Goal: Task Accomplishment & Management: Complete application form

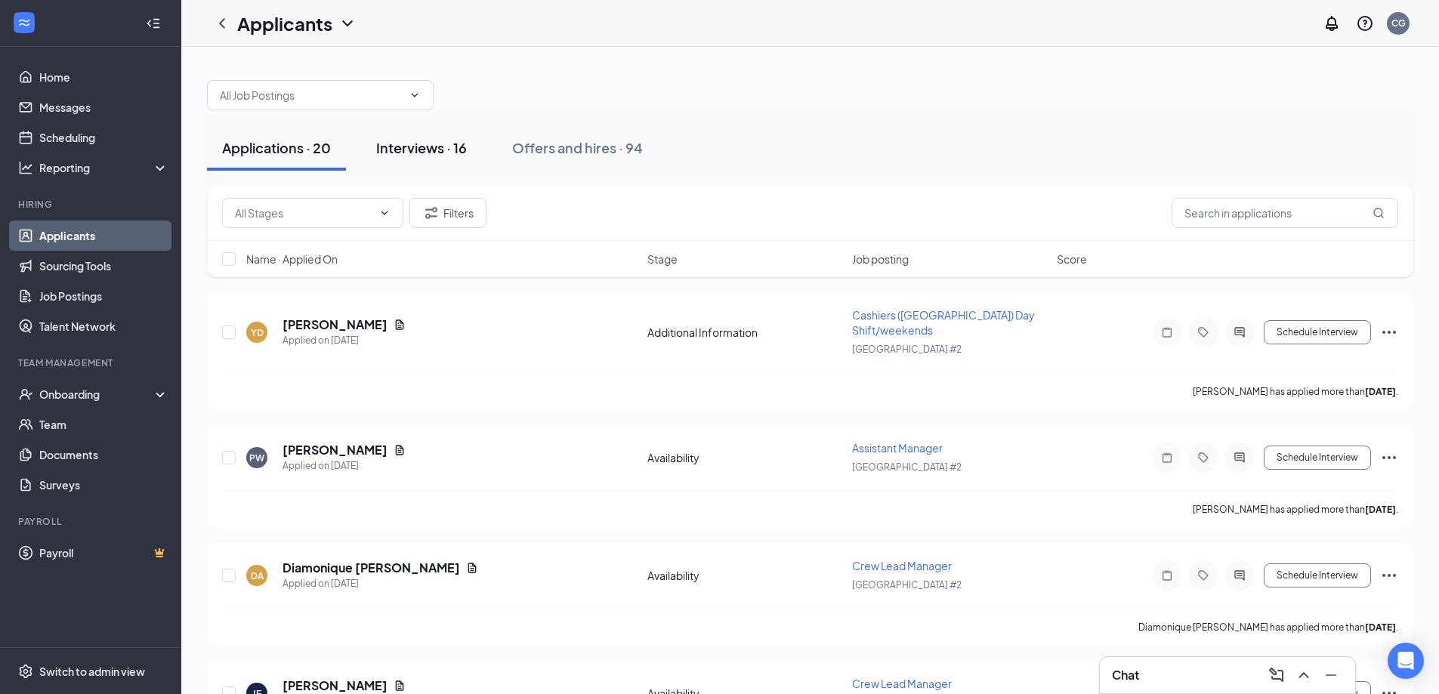
click at [411, 145] on div "Interviews · 16" at bounding box center [421, 147] width 91 height 19
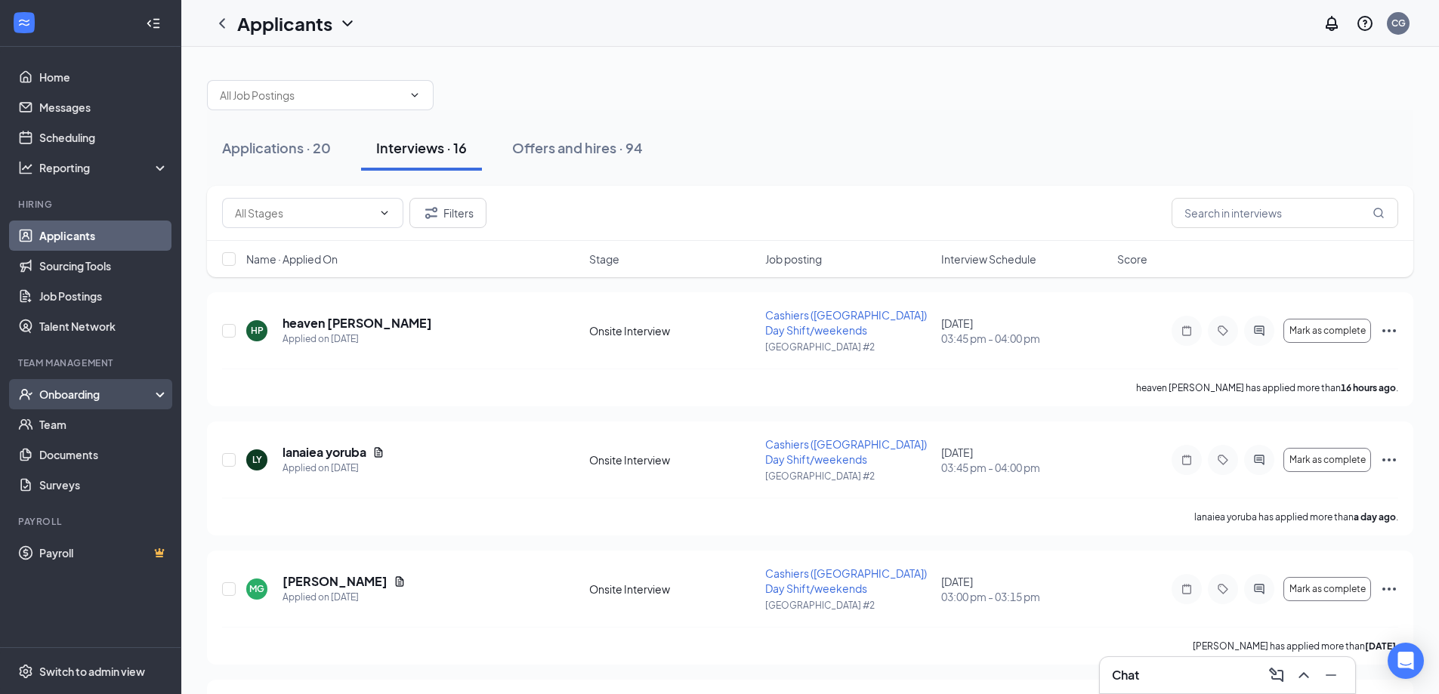
click at [86, 390] on div "Onboarding" at bounding box center [97, 394] width 116 height 15
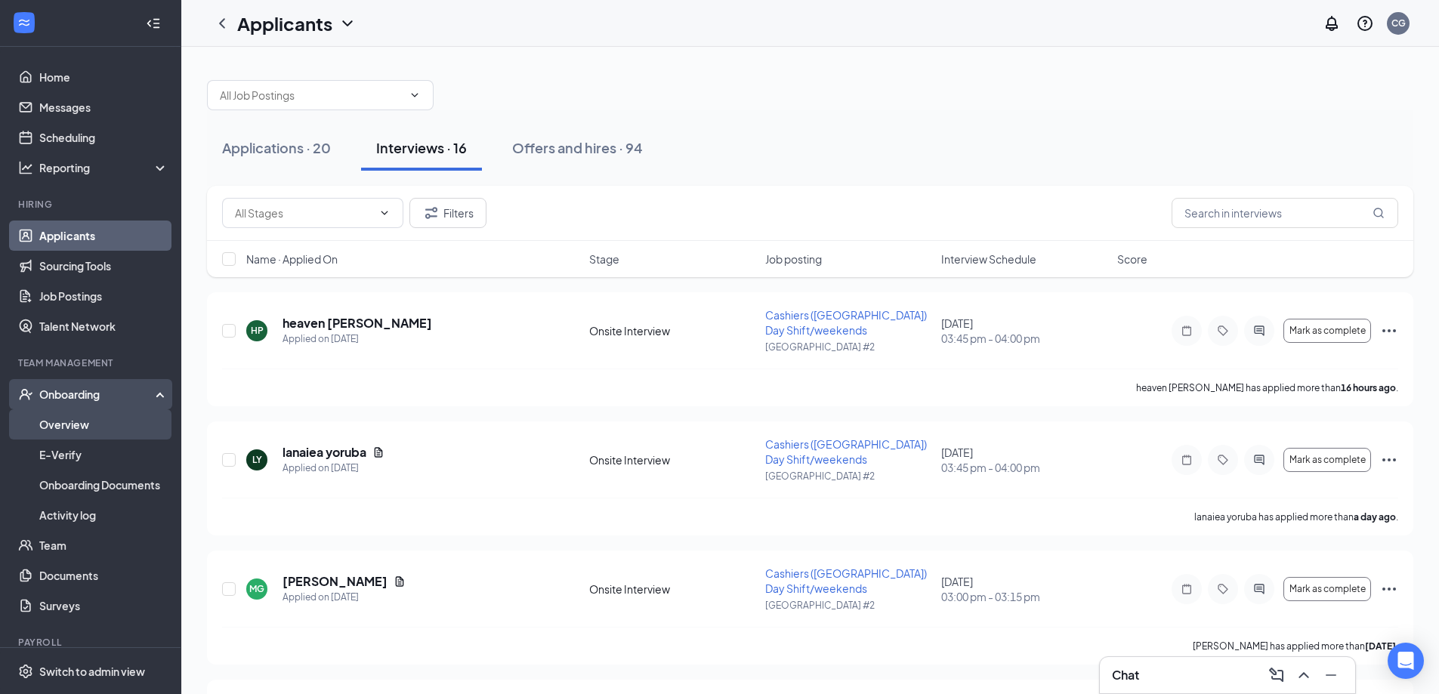
click at [54, 428] on link "Overview" at bounding box center [103, 424] width 129 height 30
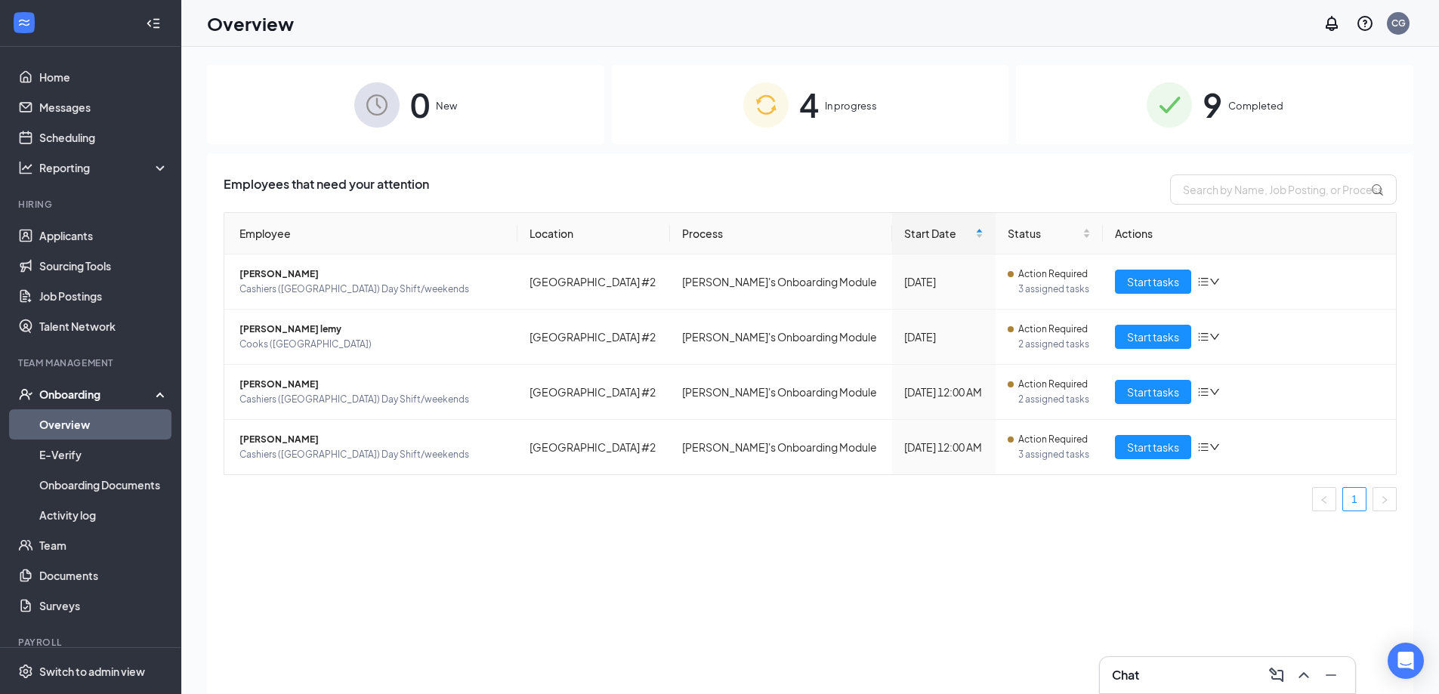
click at [1188, 97] on img at bounding box center [1169, 104] width 45 height 45
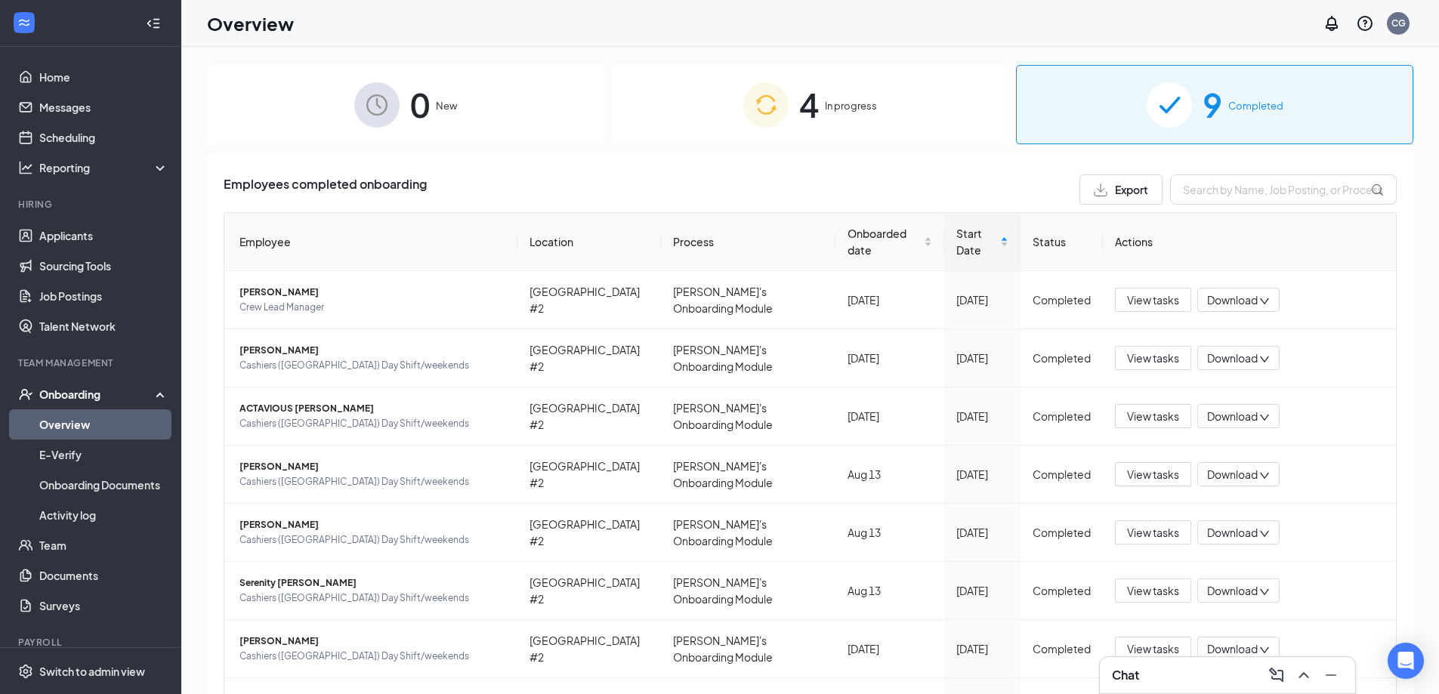
click at [750, 82] on img at bounding box center [765, 104] width 45 height 45
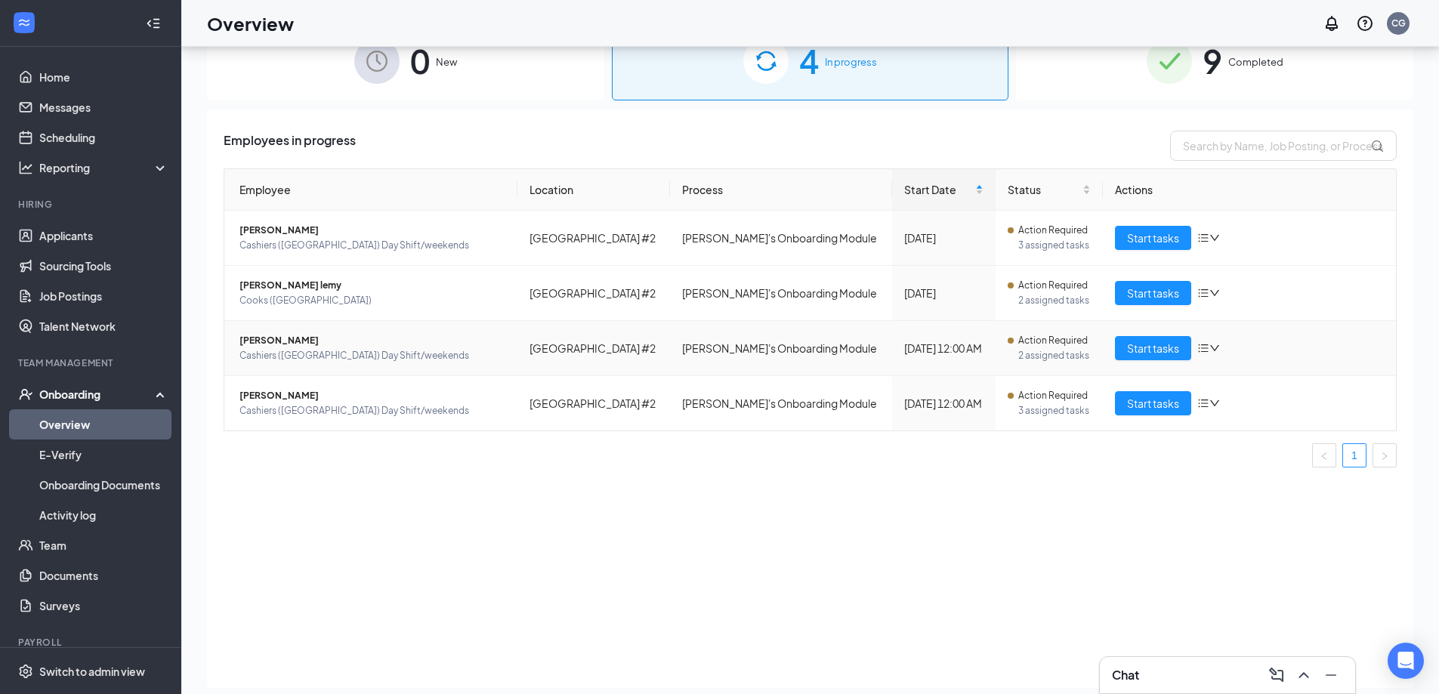
scroll to position [68, 0]
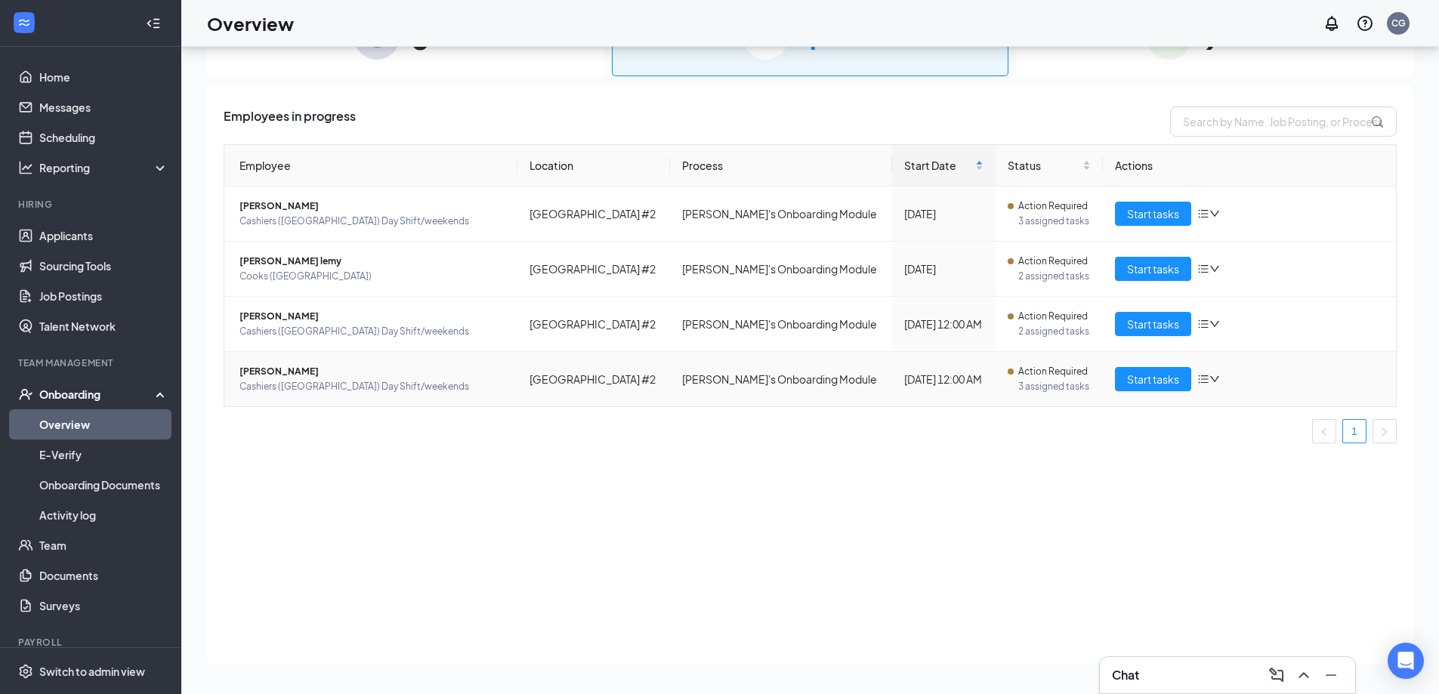
click at [314, 379] on span "[PERSON_NAME]" at bounding box center [373, 371] width 266 height 15
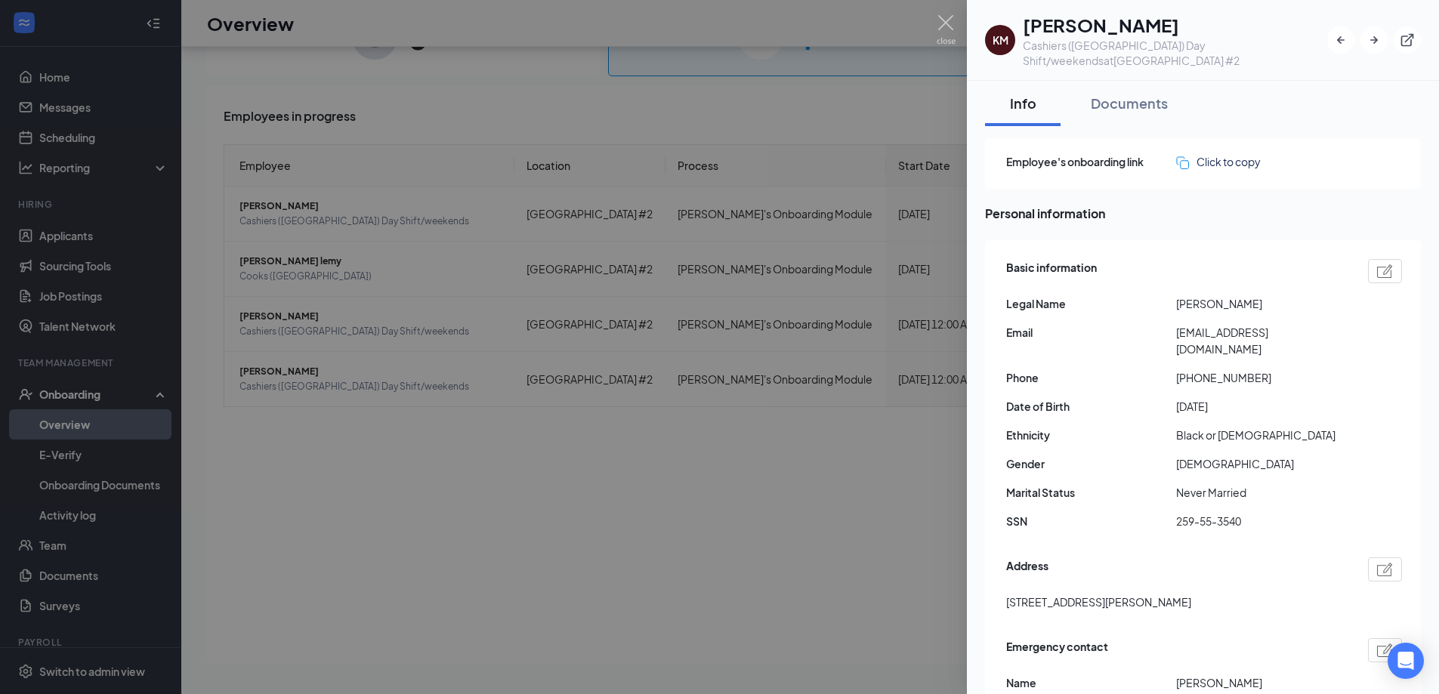
drag, startPoint x: 847, startPoint y: 466, endPoint x: 858, endPoint y: 458, distance: 14.1
click at [849, 468] on div at bounding box center [719, 347] width 1439 height 694
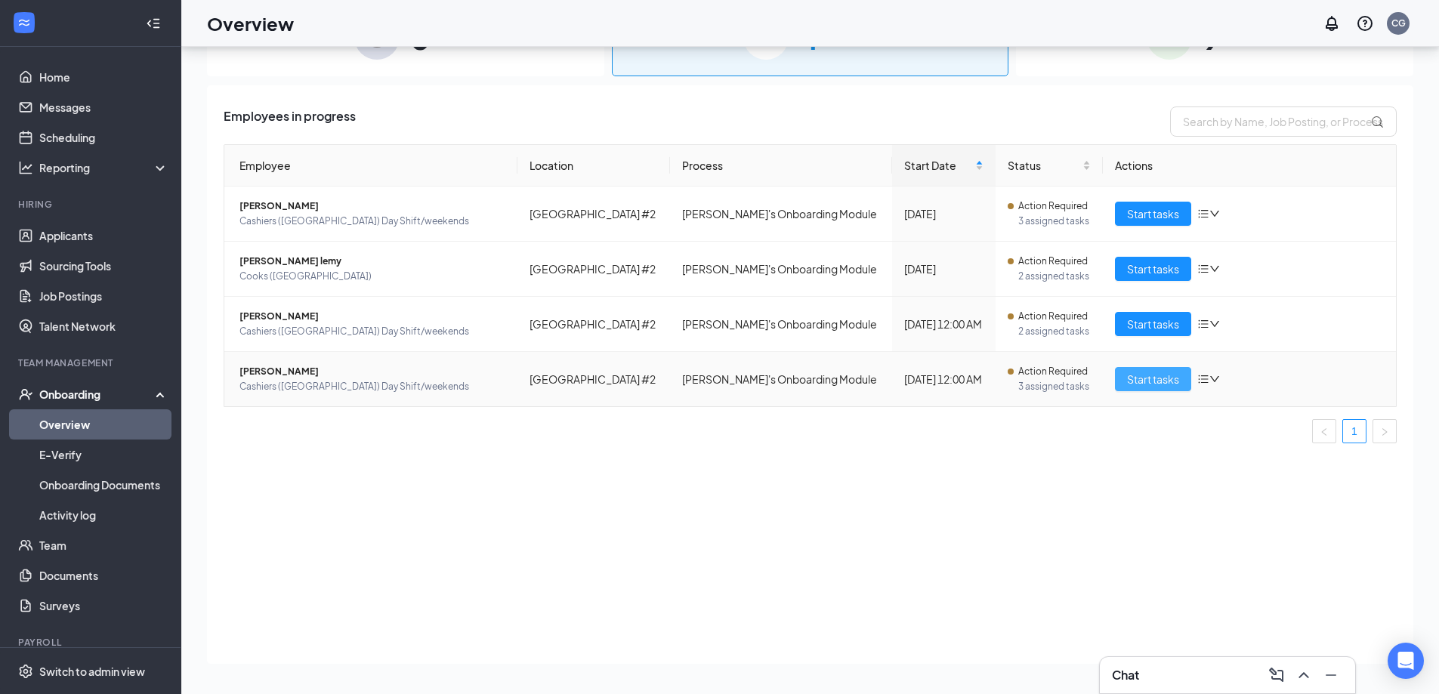
click at [1135, 378] on span "Start tasks" at bounding box center [1153, 379] width 52 height 17
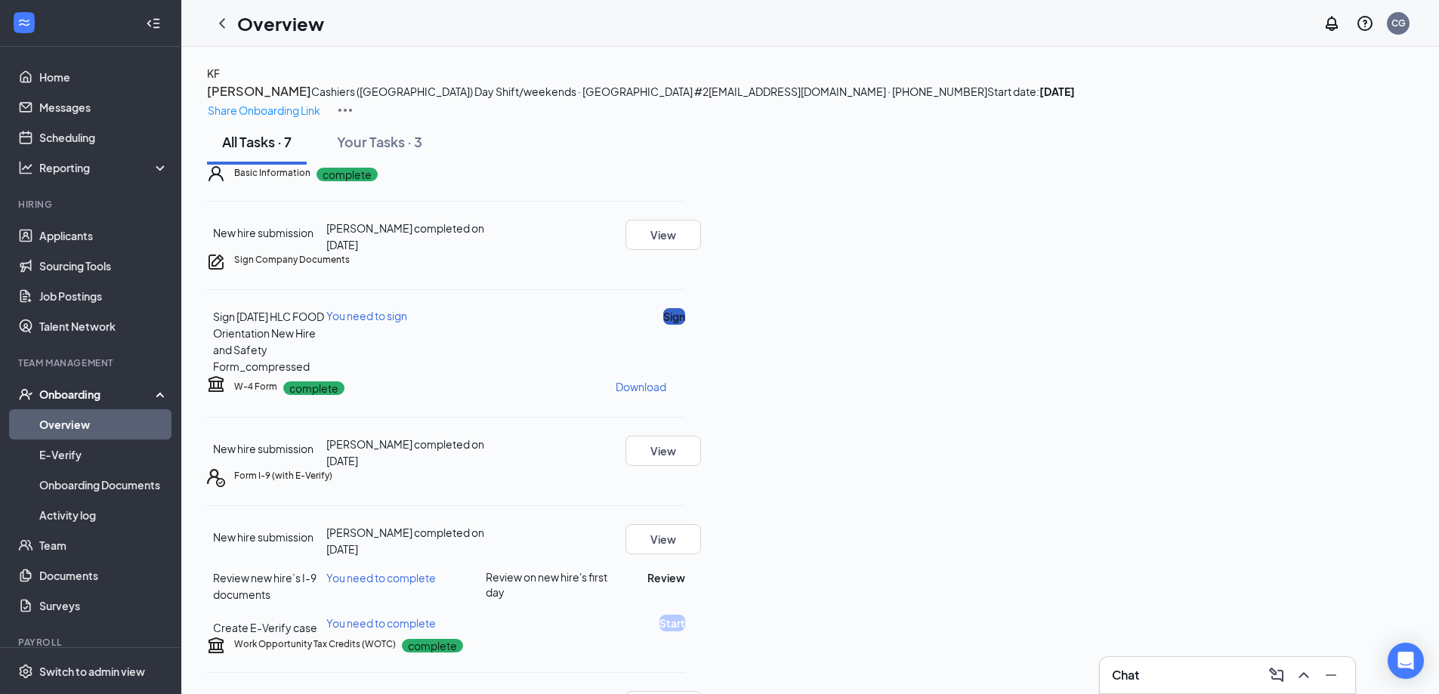
click at [685, 325] on button "Sign" at bounding box center [674, 316] width 22 height 17
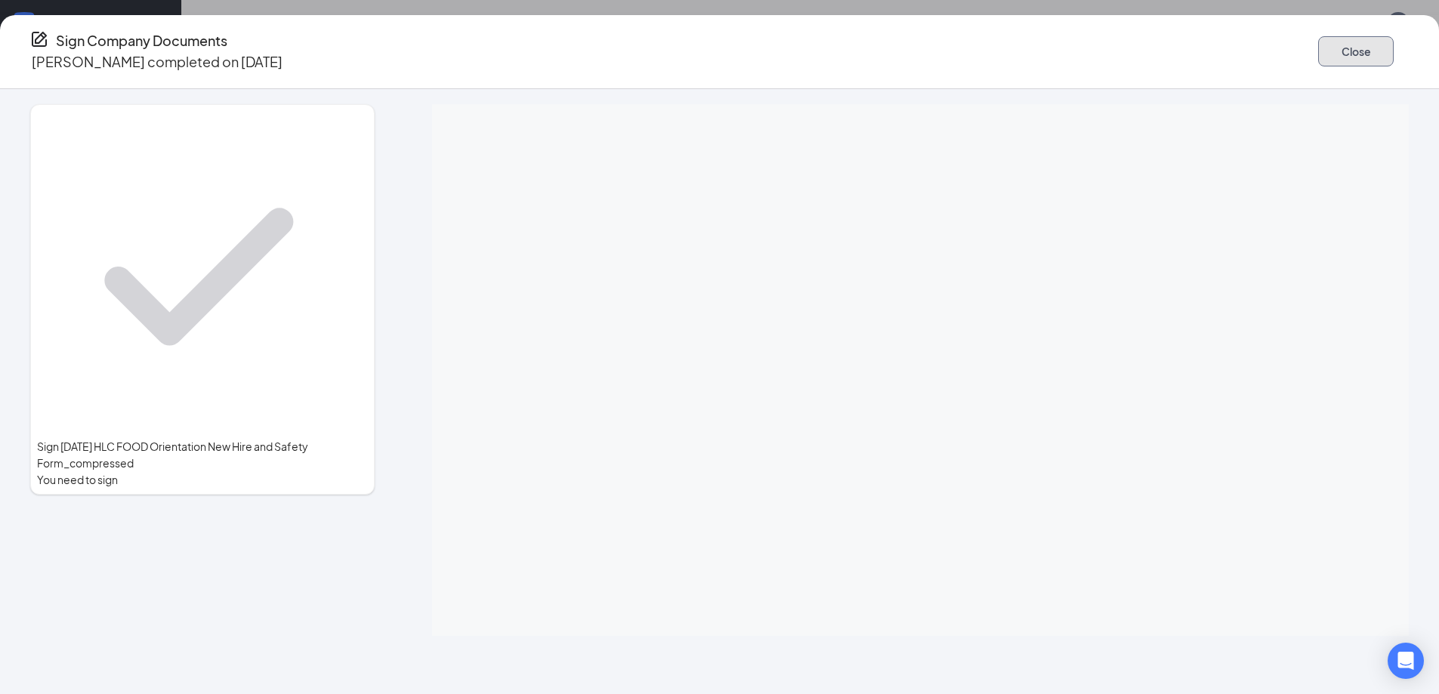
click at [1318, 47] on button "Close" at bounding box center [1356, 51] width 76 height 30
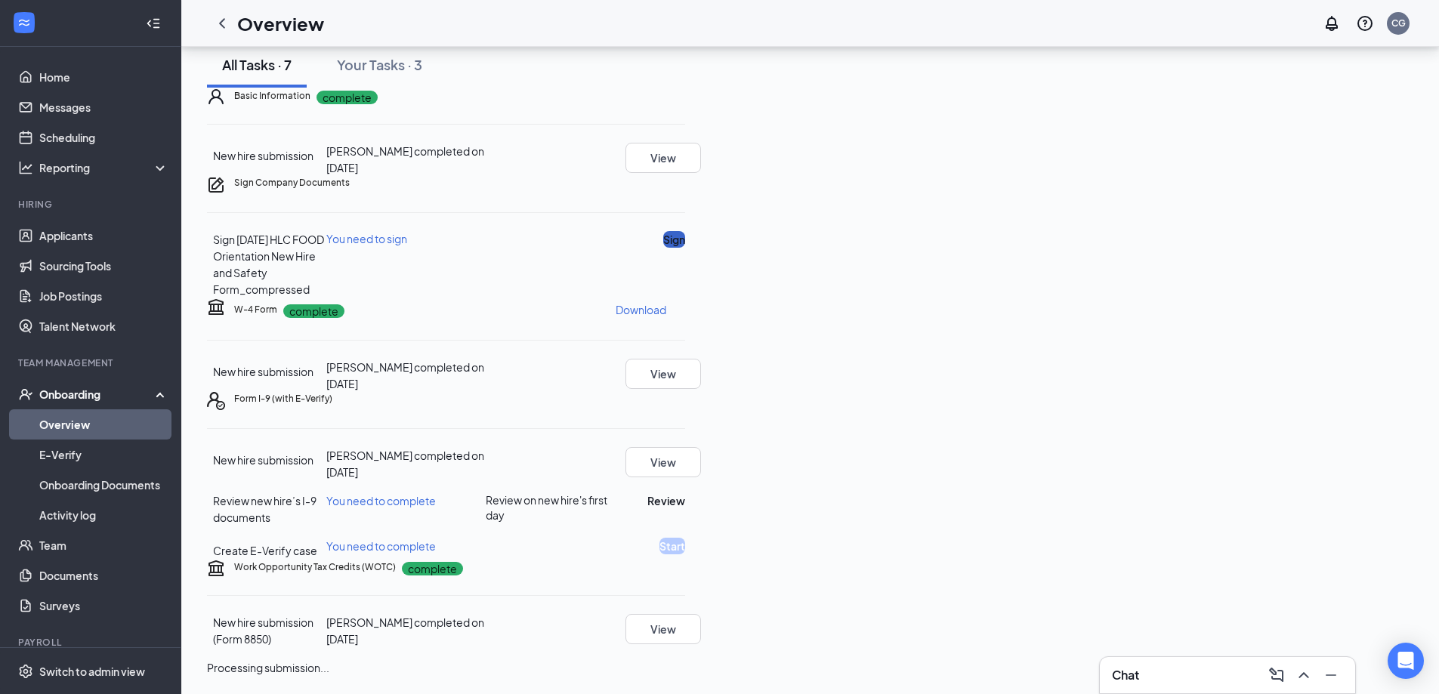
scroll to position [283, 0]
click at [685, 493] on button "Review" at bounding box center [666, 501] width 38 height 17
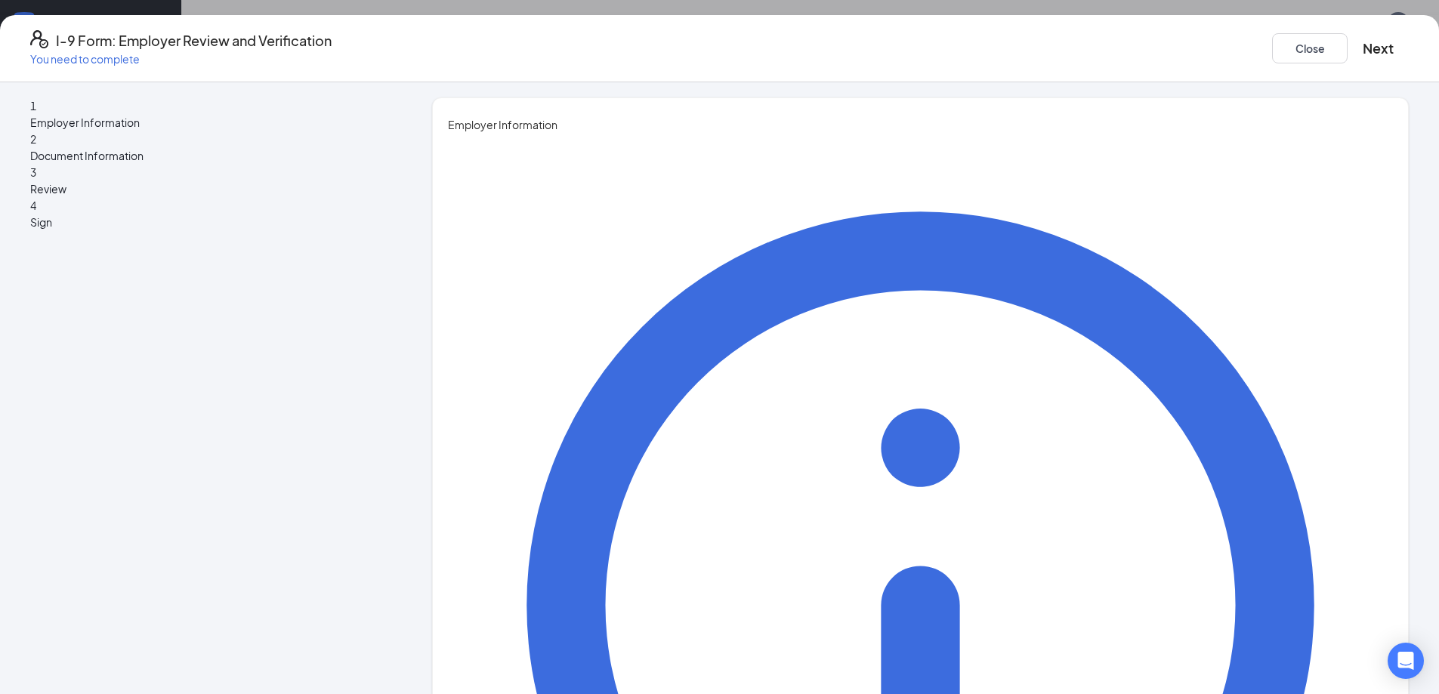
type input "[PERSON_NAME]"
type input "6783349709"
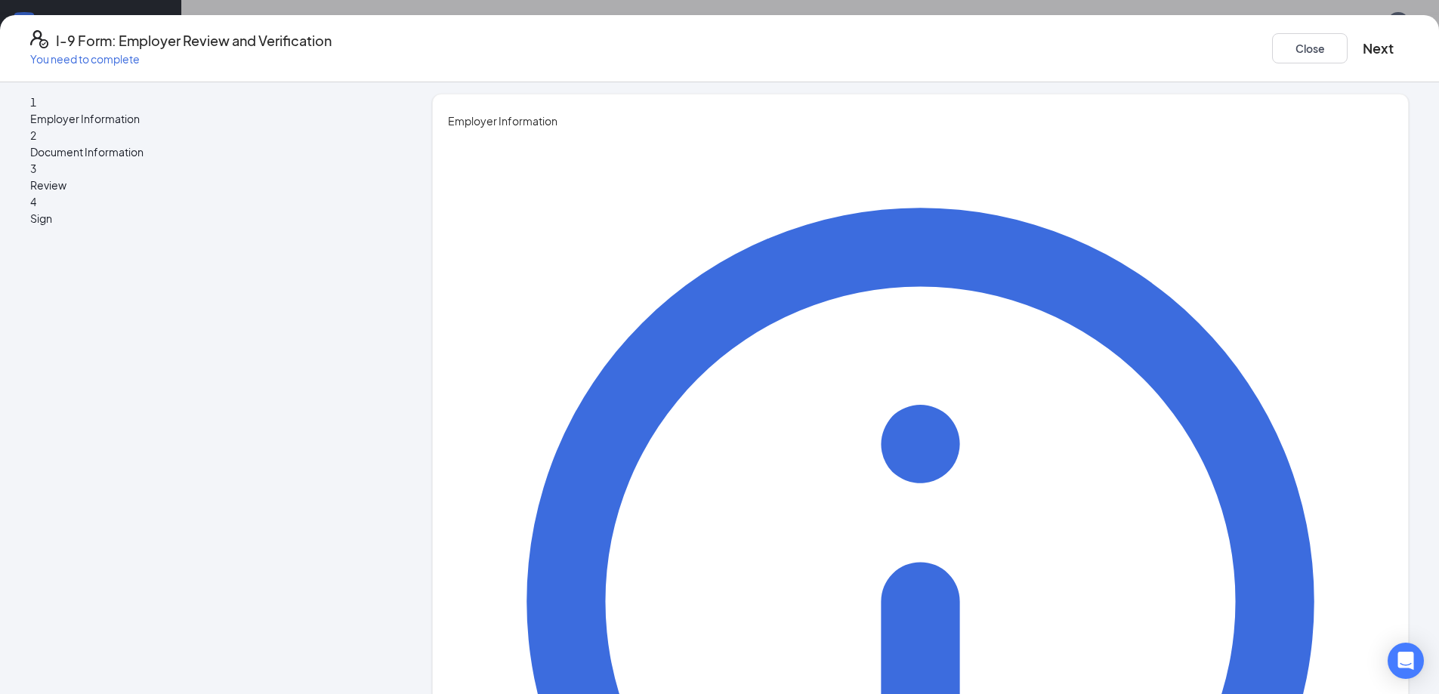
type input "GM"
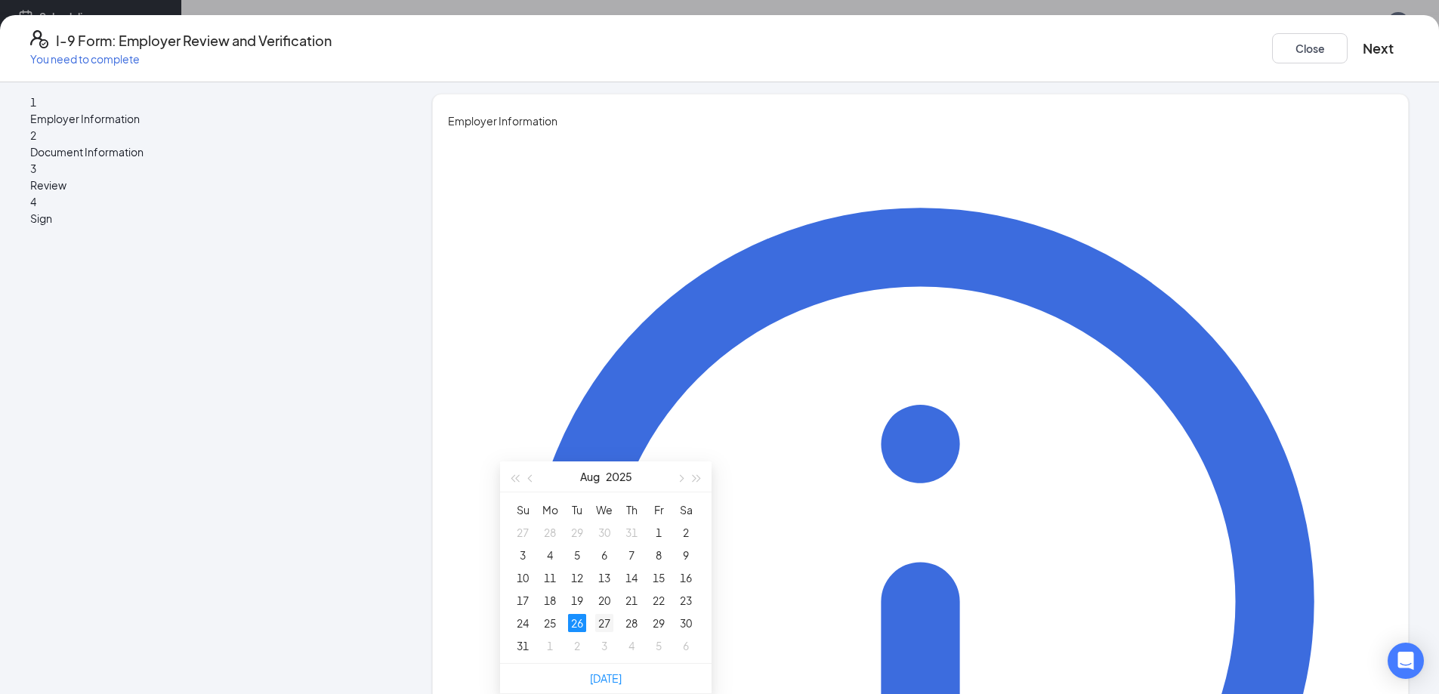
type input "[DATE]"
click at [605, 614] on div "27" at bounding box center [604, 623] width 18 height 18
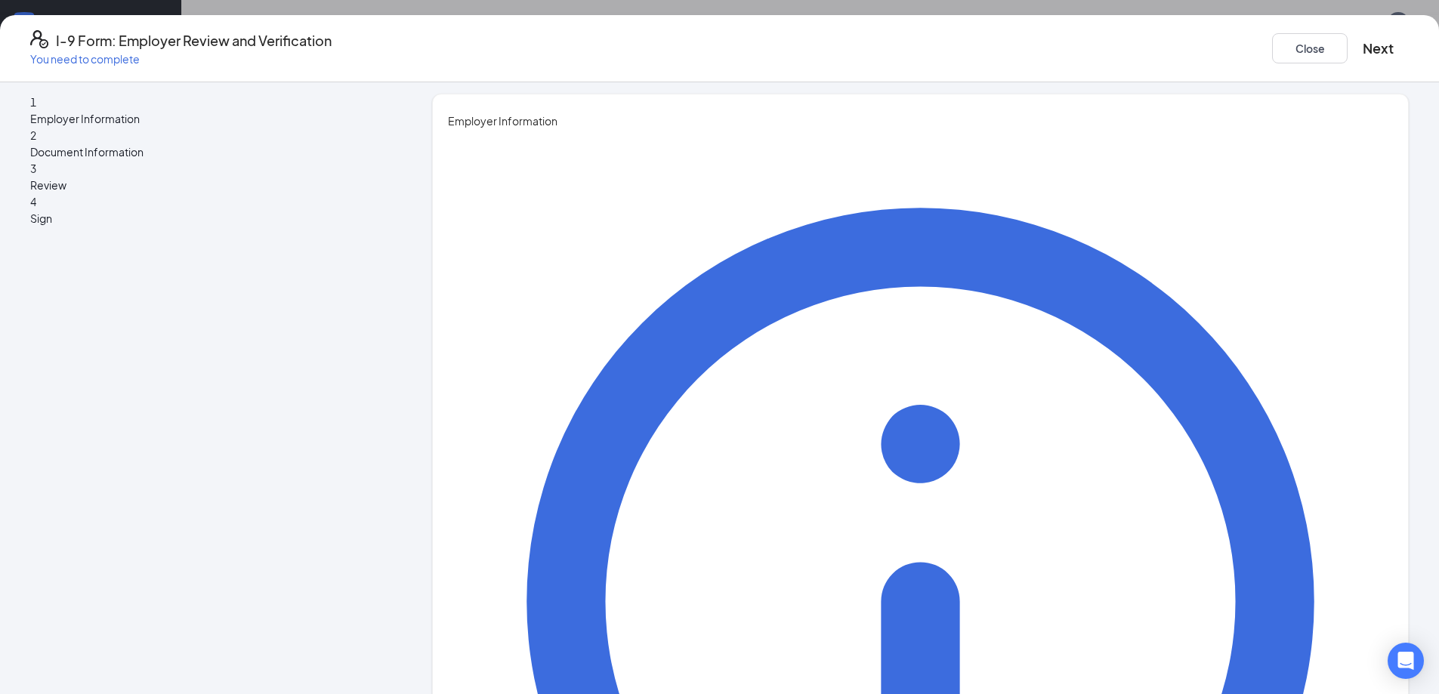
type input "[EMAIL_ADDRESS][DOMAIN_NAME]"
click at [1363, 48] on button "Next" at bounding box center [1378, 48] width 31 height 21
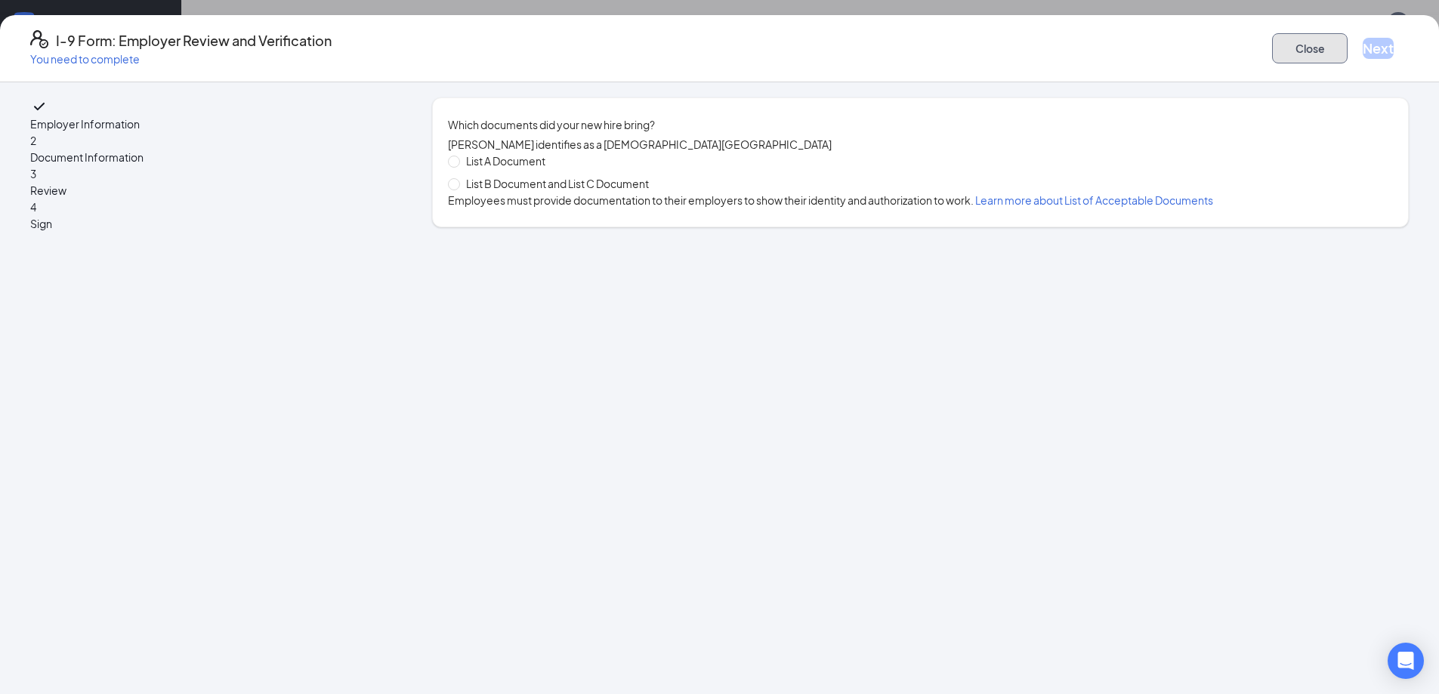
click at [1272, 39] on button "Close" at bounding box center [1310, 48] width 76 height 30
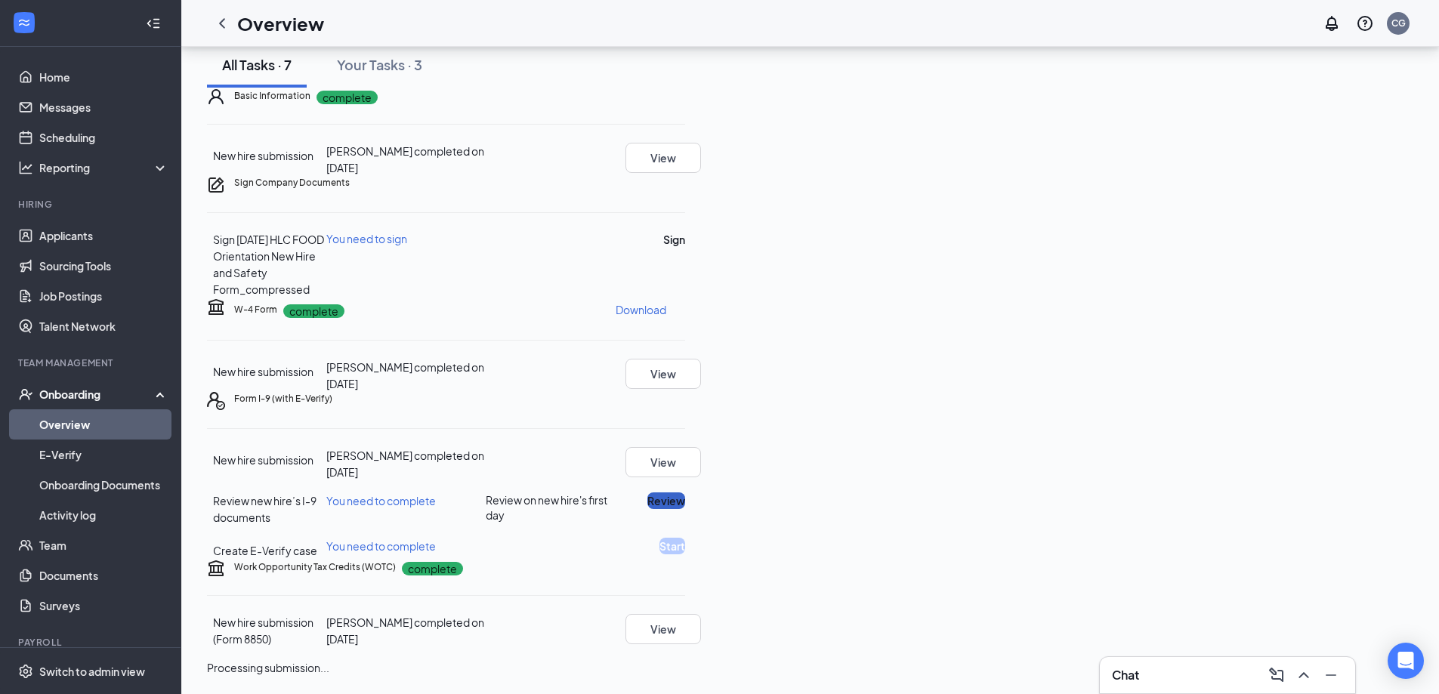
scroll to position [208, 0]
